Goal: Task Accomplishment & Management: Use online tool/utility

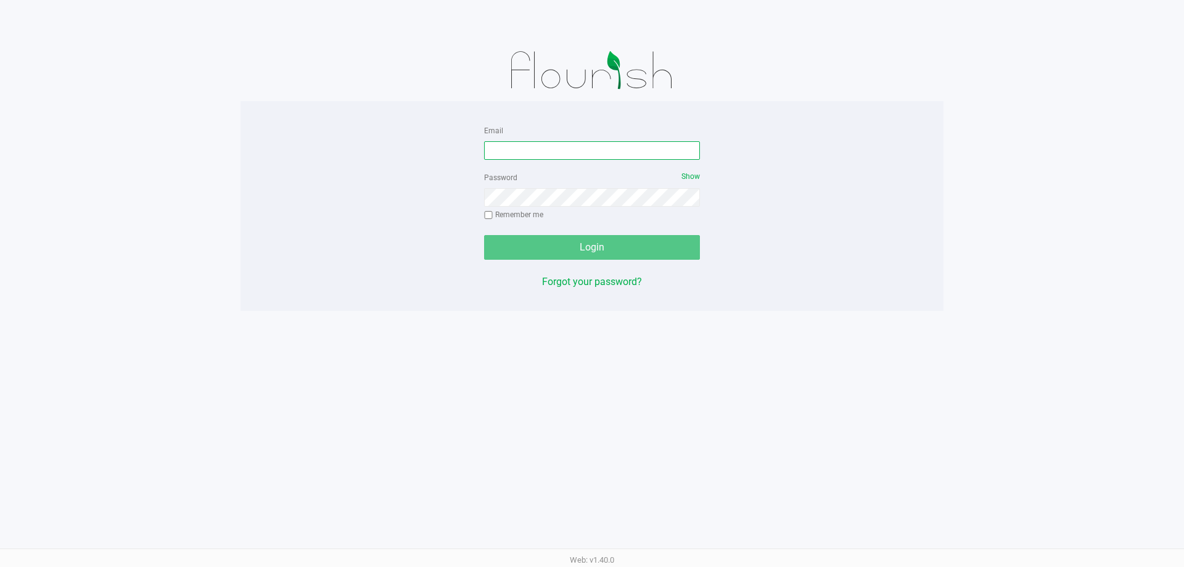
click at [544, 144] on input "Email" at bounding box center [592, 150] width 216 height 18
type input "[EMAIL_ADDRESS][DOMAIN_NAME]"
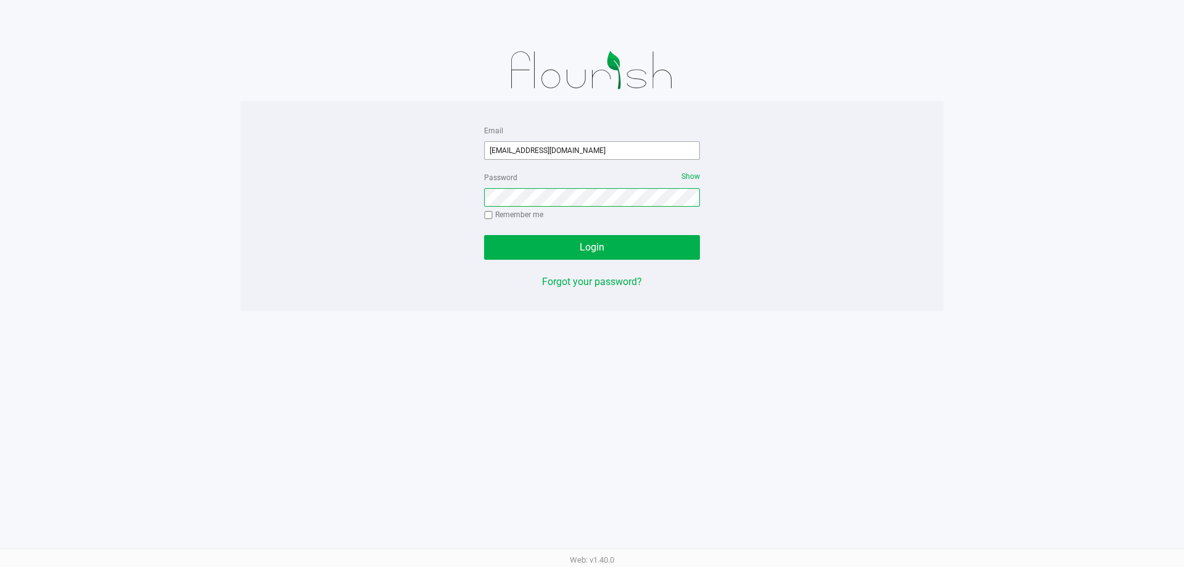
click at [484, 235] on button "Login" at bounding box center [592, 247] width 216 height 25
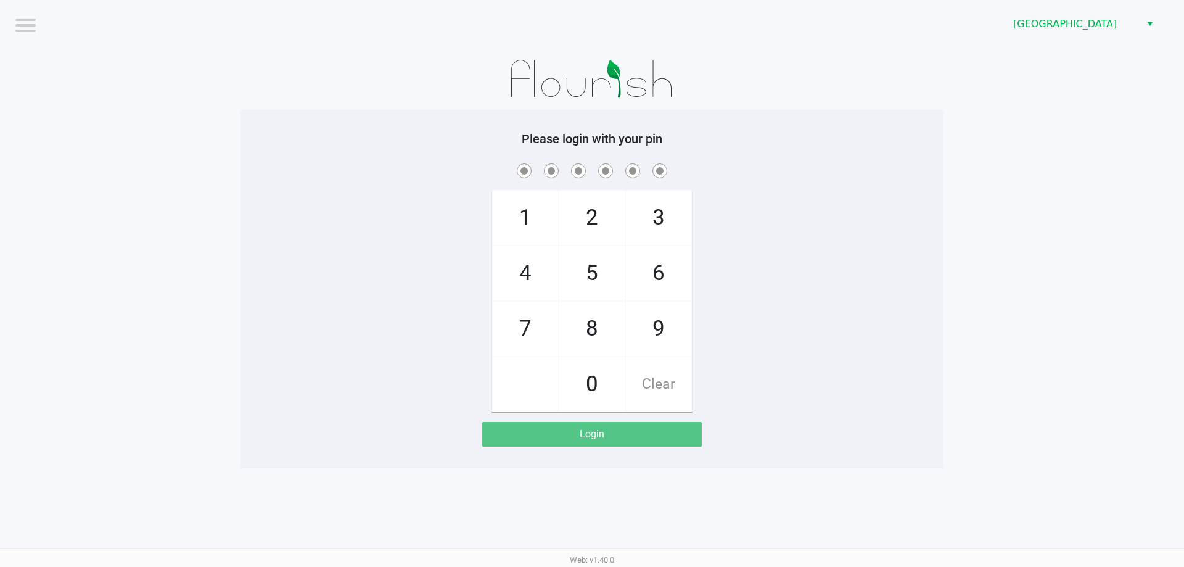
click at [691, 321] on div "9" at bounding box center [658, 328] width 67 height 55
checkbox input "true"
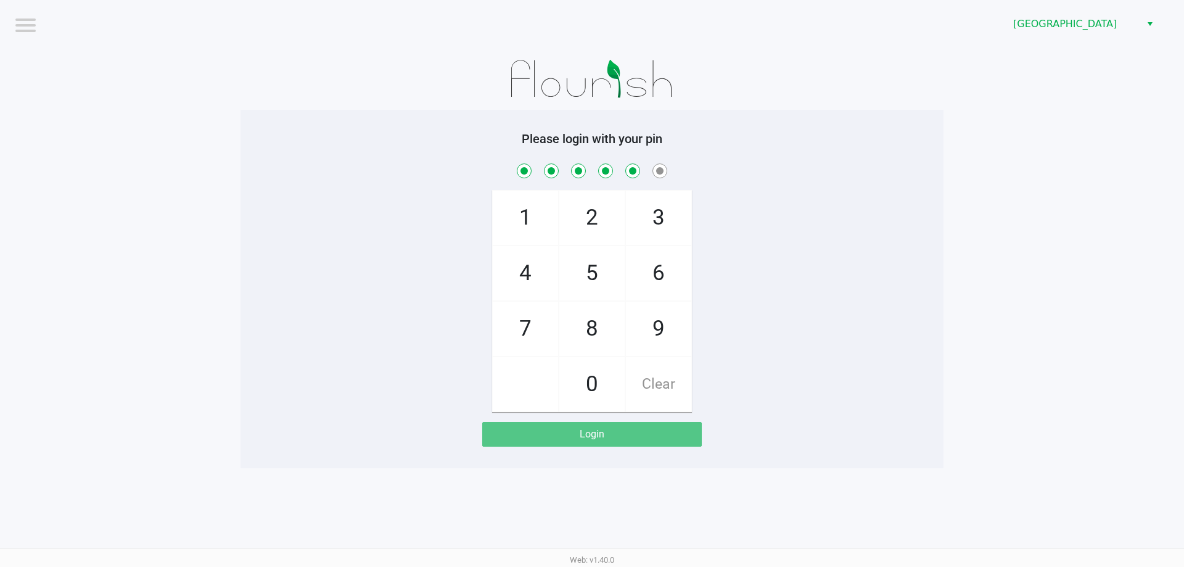
checkbox input "true"
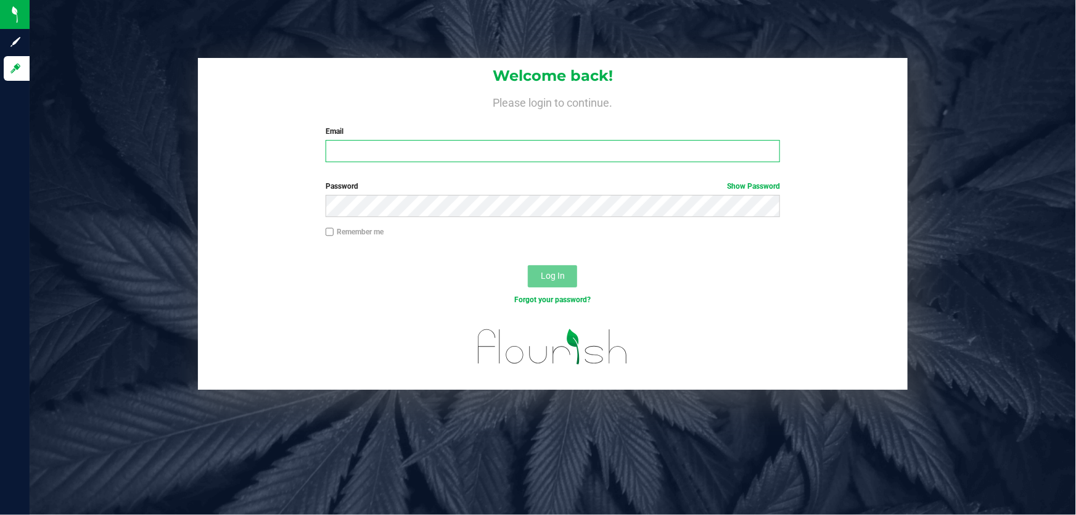
click at [485, 149] on input "Email" at bounding box center [552, 151] width 455 height 22
type input "[EMAIL_ADDRESS][DOMAIN_NAME]"
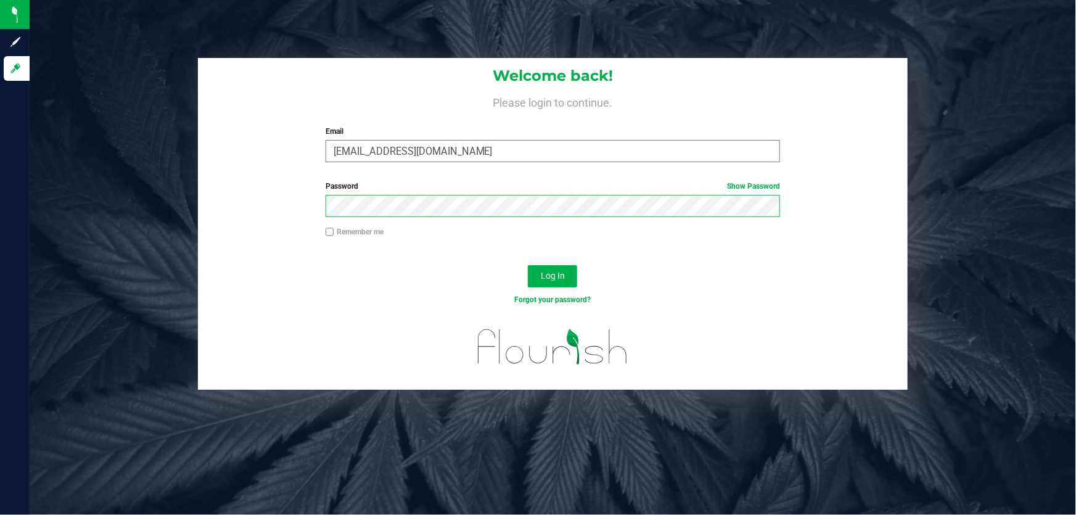
click at [528, 265] on button "Log In" at bounding box center [552, 276] width 49 height 22
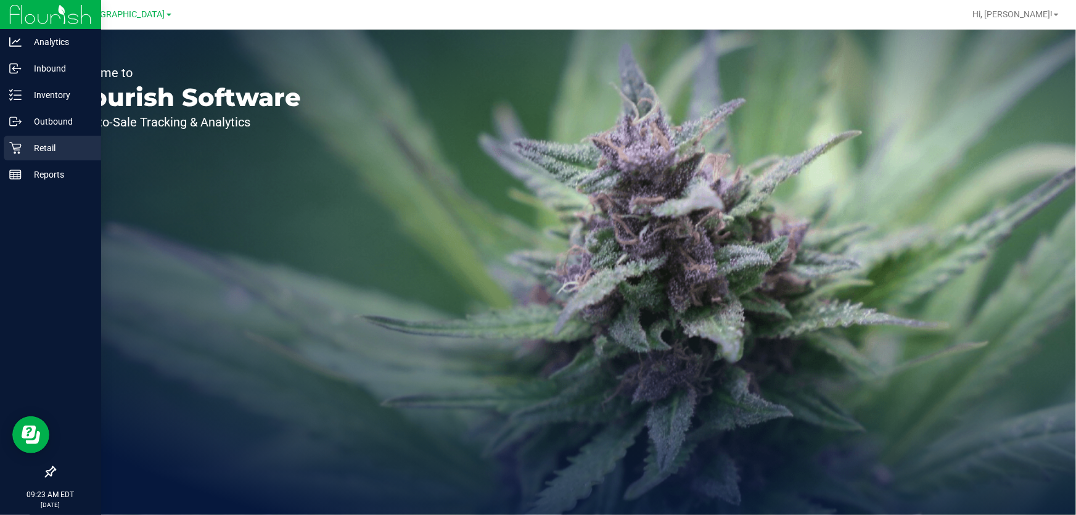
click at [49, 145] on p "Retail" at bounding box center [59, 148] width 74 height 15
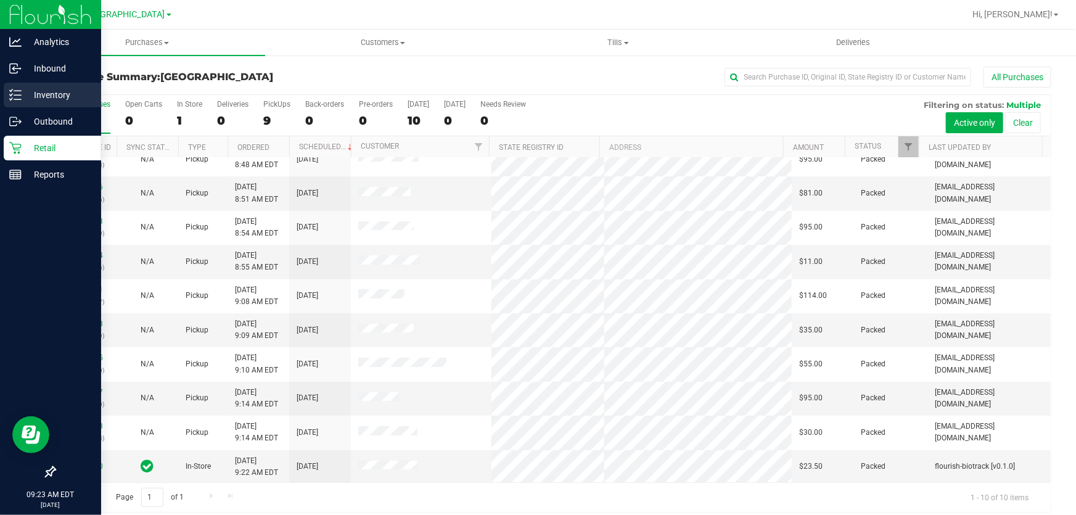
click at [65, 100] on p "Inventory" at bounding box center [59, 95] width 74 height 15
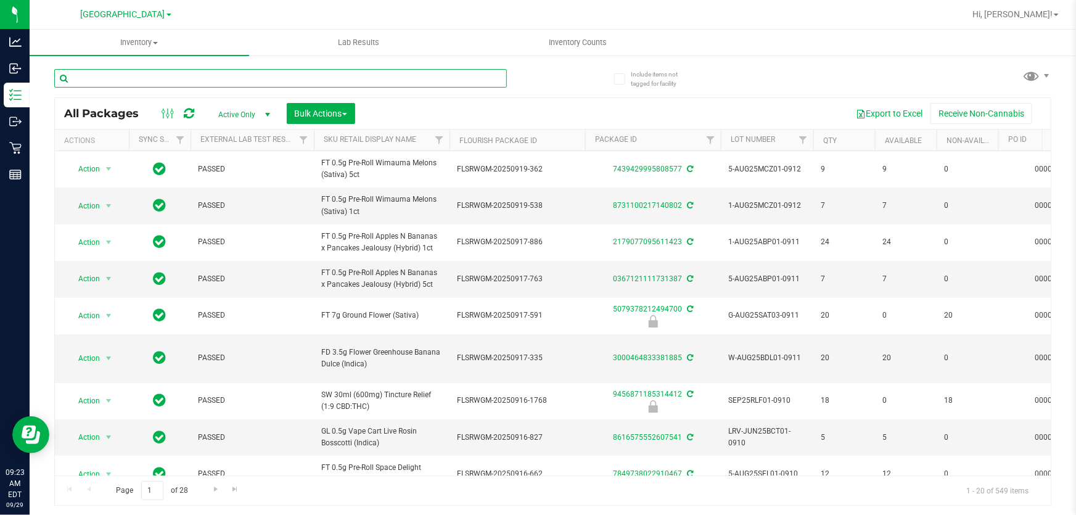
click at [121, 78] on input "text" at bounding box center [280, 78] width 452 height 18
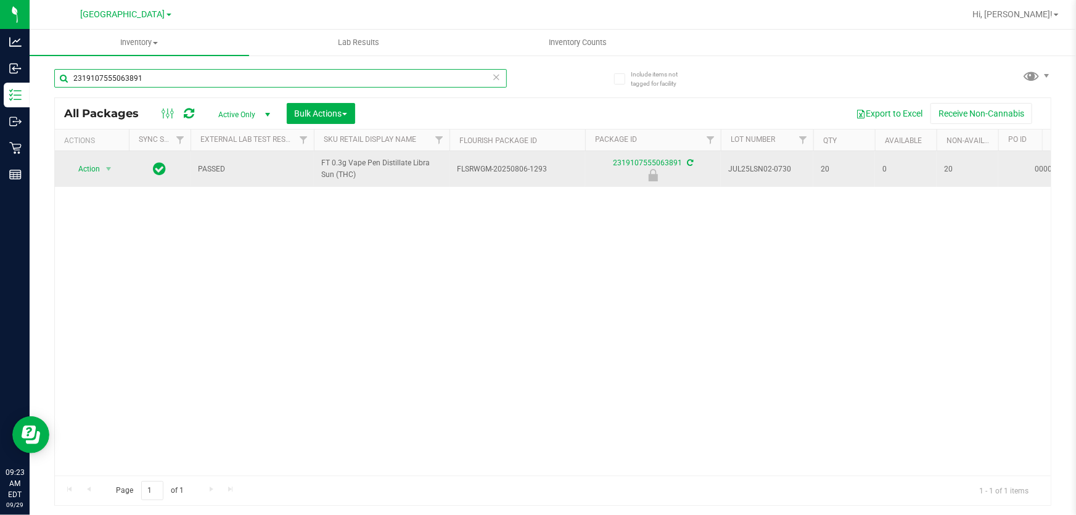
type input "2319107555063891"
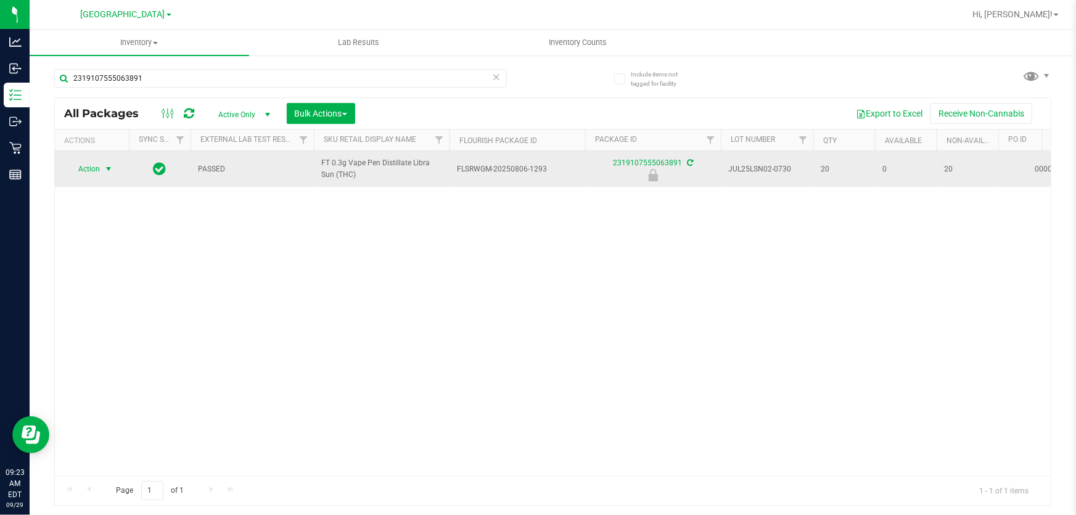
click at [84, 166] on span "Action" at bounding box center [83, 168] width 33 height 17
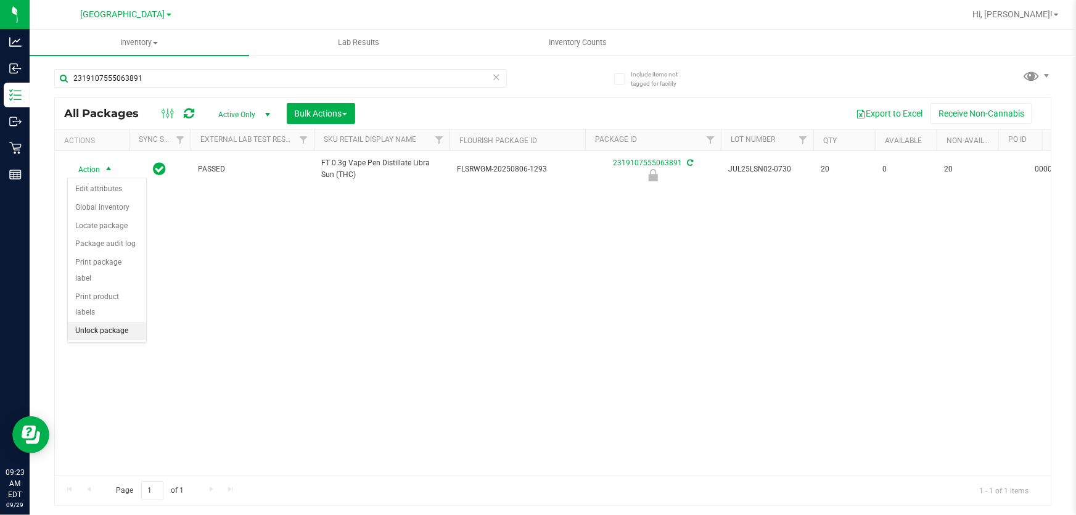
click at [107, 322] on li "Unlock package" at bounding box center [107, 331] width 78 height 18
